Goal: Task Accomplishment & Management: Manage account settings

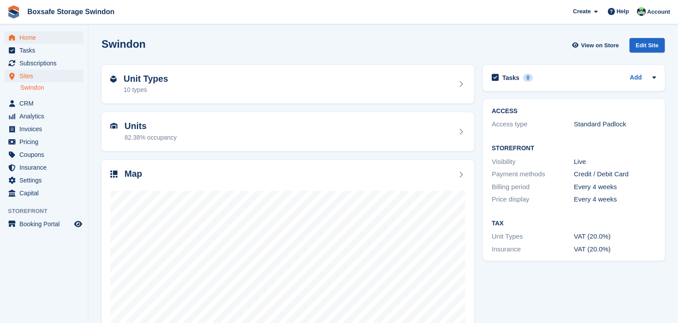
scroll to position [53, 0]
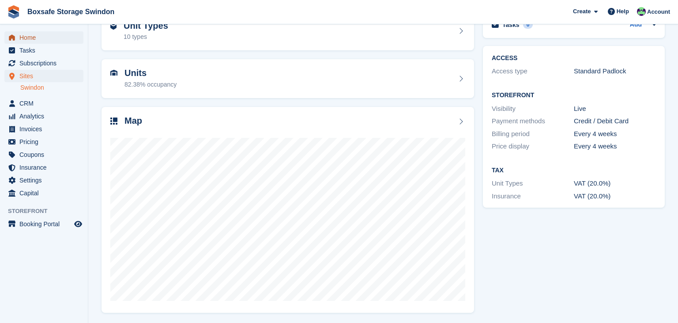
click at [39, 35] on span "Home" at bounding box center [45, 37] width 53 height 12
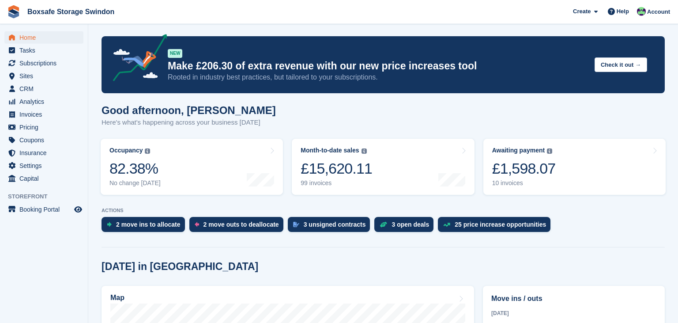
scroll to position [1, 0]
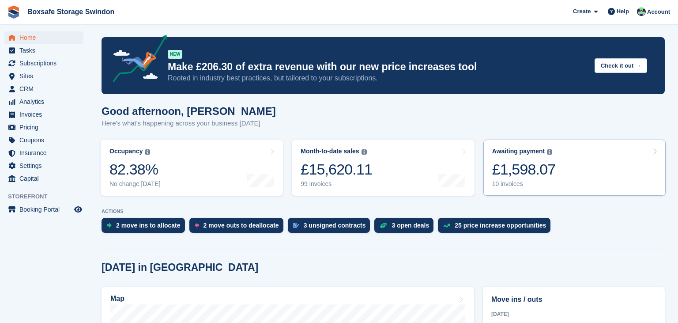
click at [540, 194] on link "Awaiting payment The total outstanding balance on all open invoices. £1,598.07 …" at bounding box center [575, 168] width 182 height 56
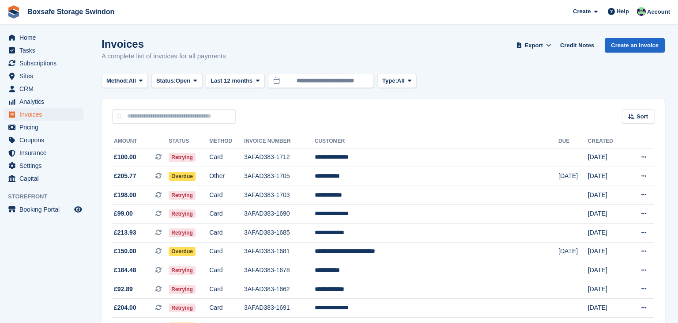
scroll to position [59, 0]
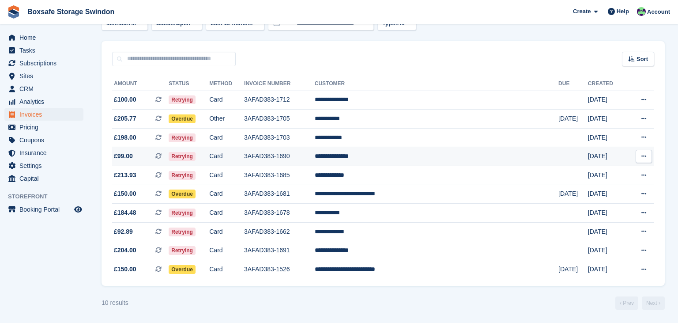
click at [481, 151] on td "**********" at bounding box center [437, 156] width 244 height 19
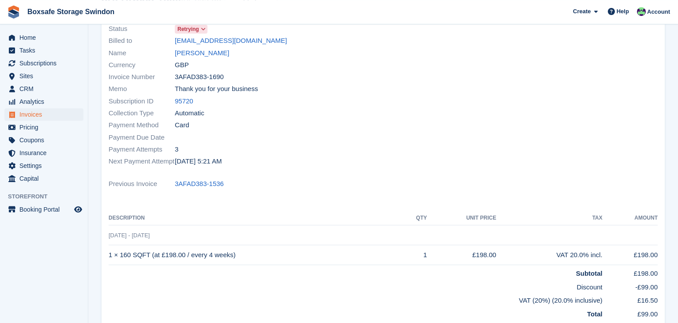
scroll to position [76, 0]
click at [184, 100] on link "95720" at bounding box center [184, 102] width 19 height 10
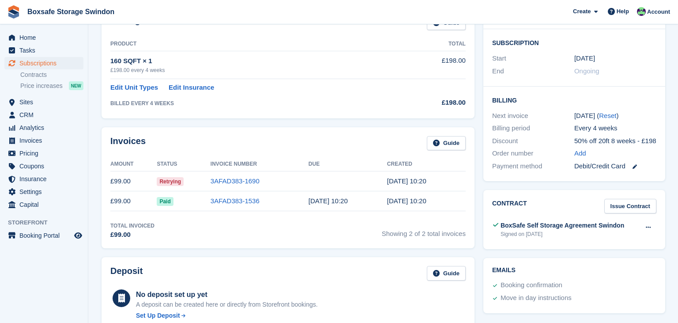
scroll to position [284, 0]
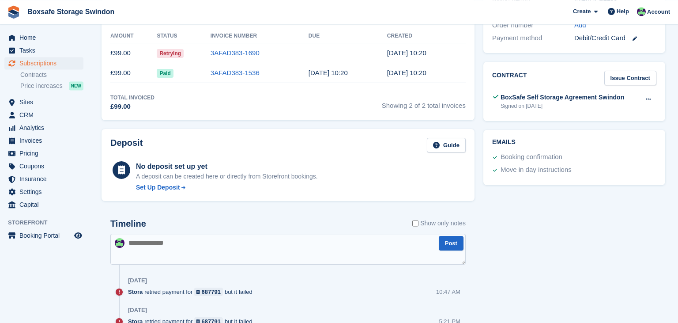
click at [158, 238] on textarea at bounding box center [288, 249] width 356 height 31
type textarea "**********"
click at [452, 243] on button "Post" at bounding box center [451, 243] width 25 height 15
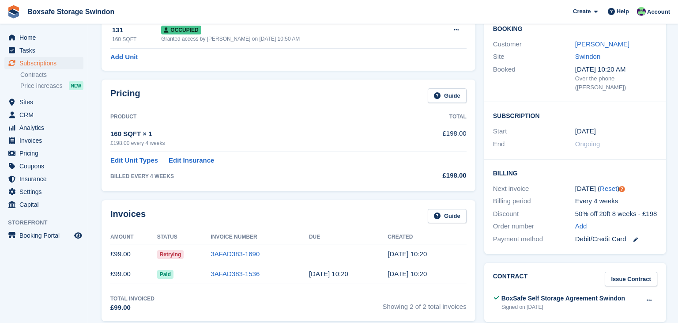
scroll to position [0, 0]
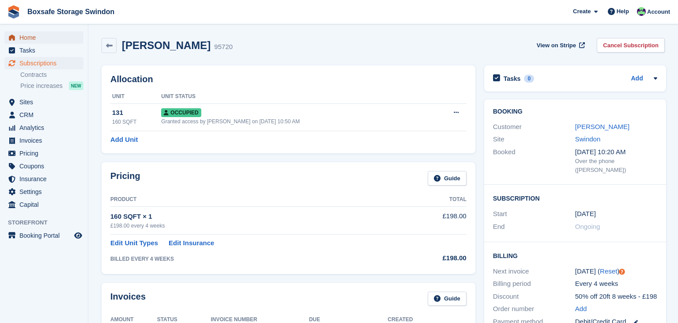
click at [37, 43] on span "Home" at bounding box center [45, 37] width 53 height 12
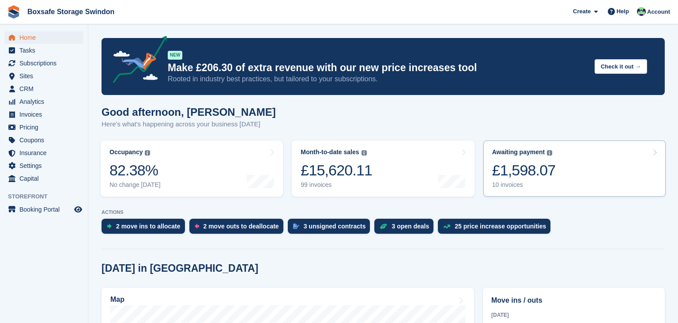
click at [534, 172] on div "£1,598.07" at bounding box center [524, 170] width 64 height 18
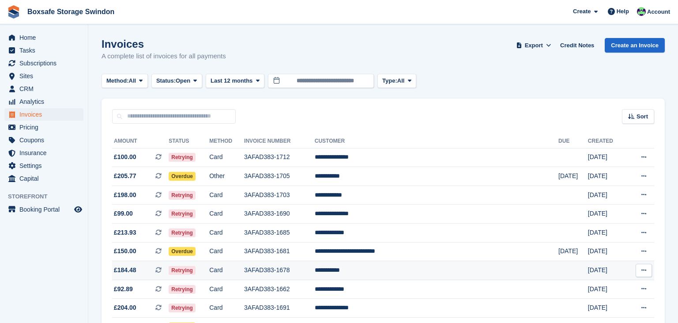
click at [402, 270] on td "**********" at bounding box center [437, 270] width 244 height 19
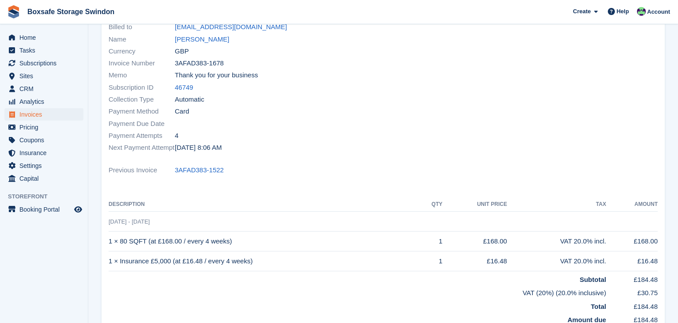
scroll to position [90, 0]
click at [184, 89] on link "46749" at bounding box center [184, 88] width 19 height 10
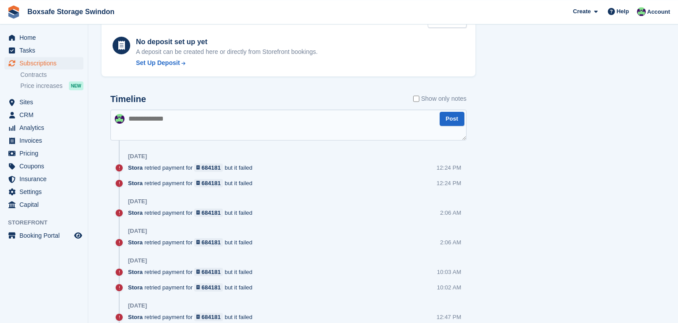
scroll to position [498, 0]
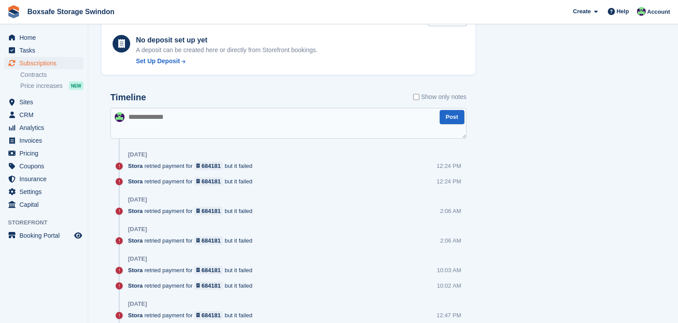
click at [173, 132] on textarea at bounding box center [288, 123] width 356 height 31
click at [169, 122] on textarea at bounding box center [288, 123] width 356 height 31
type textarea "**********"
click at [442, 117] on button "Post" at bounding box center [452, 117] width 25 height 15
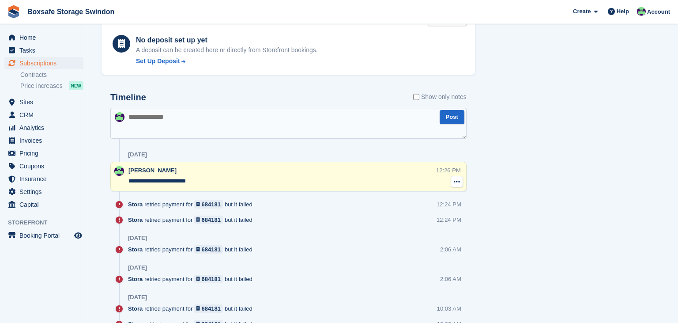
click at [456, 182] on icon at bounding box center [457, 181] width 6 height 7
click at [386, 173] on div "Kim Virabi" at bounding box center [281, 170] width 304 height 9
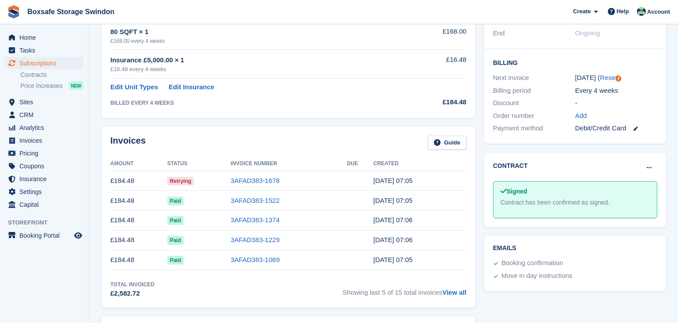
scroll to position [180, 0]
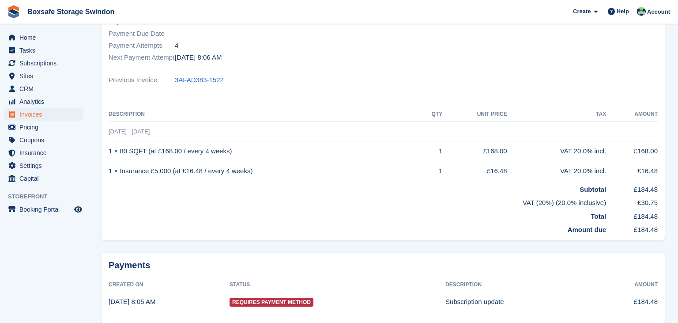
scroll to position [90, 0]
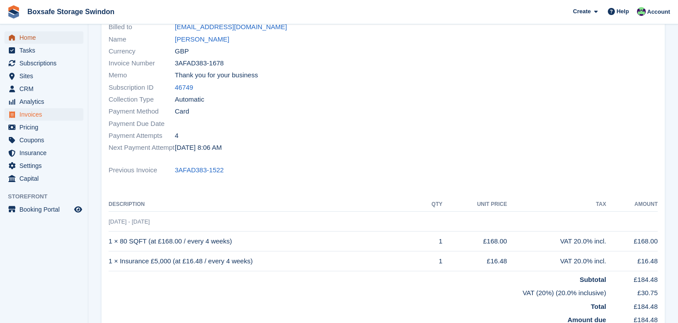
click at [35, 38] on span "Home" at bounding box center [45, 37] width 53 height 12
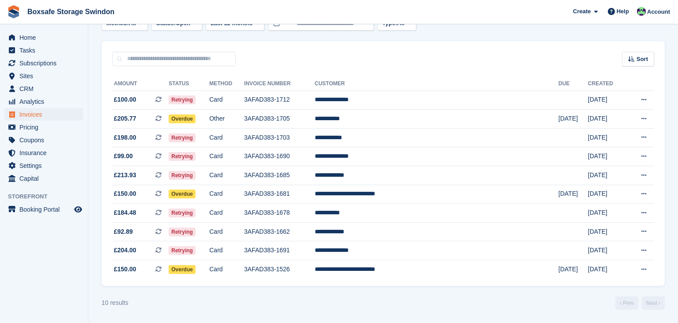
scroll to position [59, 0]
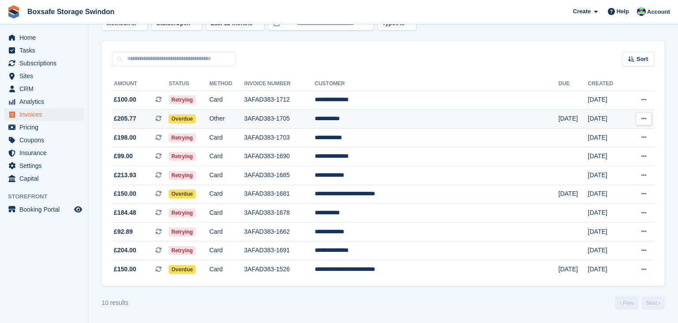
click at [419, 117] on td "**********" at bounding box center [437, 119] width 244 height 19
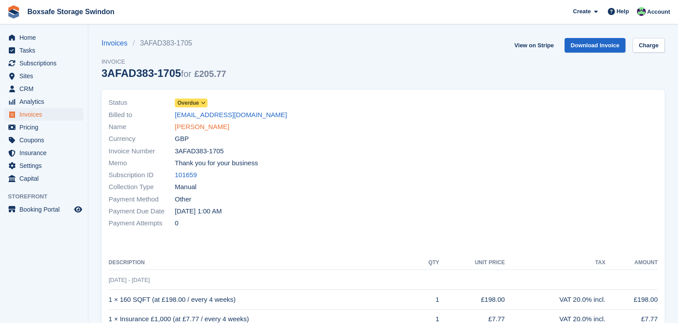
click at [197, 128] on link "Jaiden Moyo" at bounding box center [202, 127] width 54 height 10
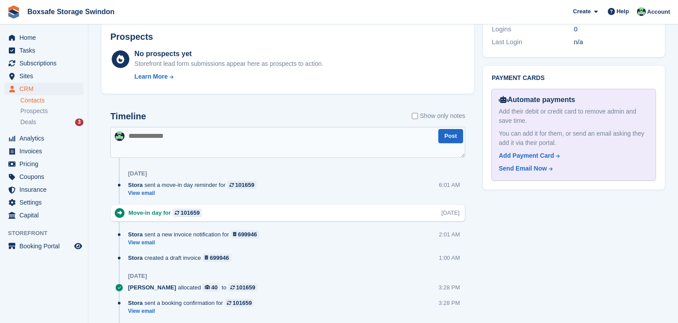
scroll to position [430, 0]
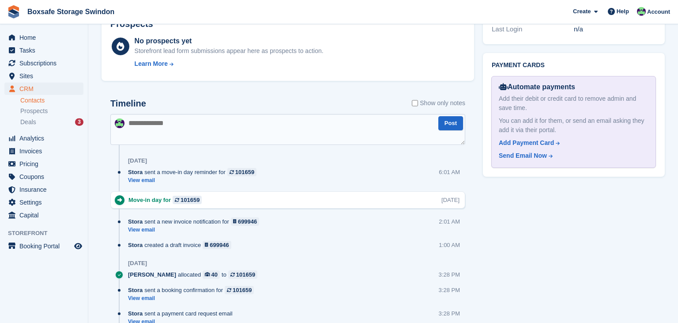
click at [173, 127] on textarea at bounding box center [287, 129] width 355 height 31
type textarea "**********"
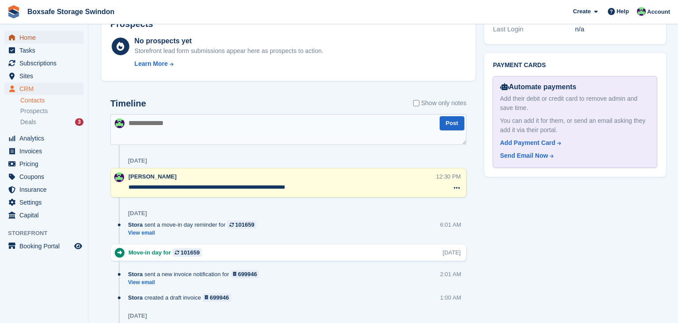
click at [45, 39] on span "Home" at bounding box center [45, 37] width 53 height 12
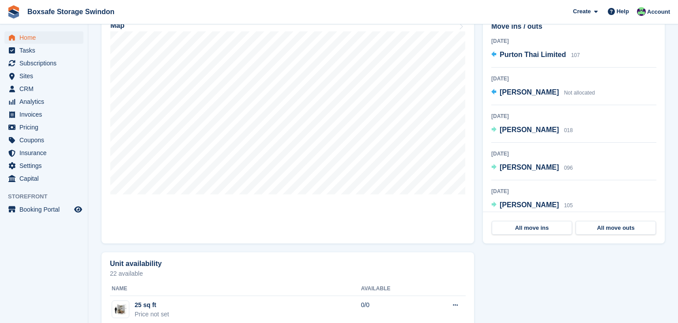
scroll to position [275, 0]
